Goal: Task Accomplishment & Management: Manage account settings

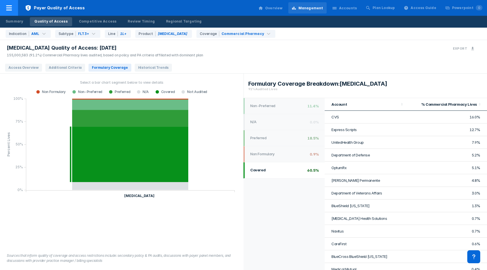
click at [10, 11] on icon at bounding box center [9, 8] width 7 height 7
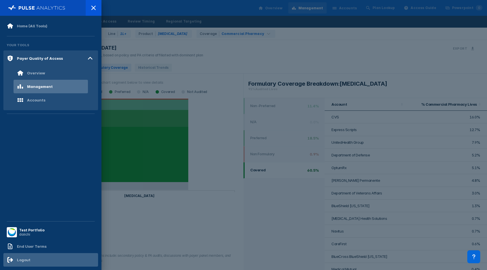
click at [22, 258] on div "Logout" at bounding box center [24, 259] width 14 height 5
